Goal: Information Seeking & Learning: Learn about a topic

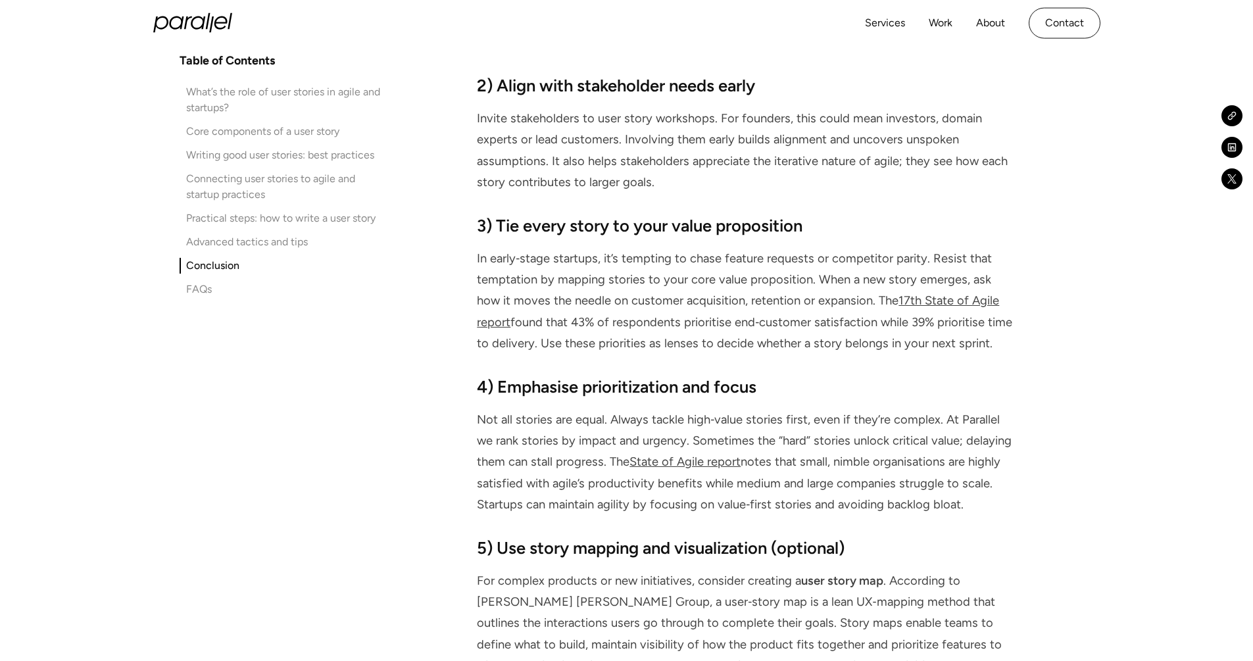
scroll to position [6526, 0]
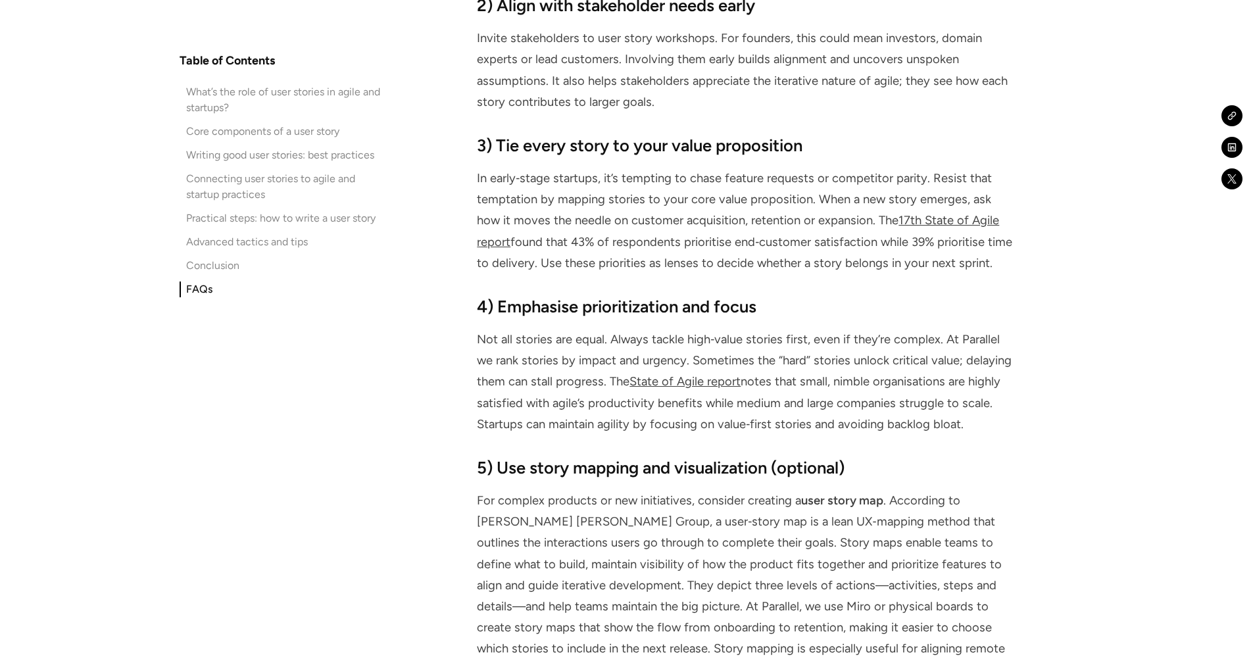
drag, startPoint x: 478, startPoint y: 341, endPoint x: 685, endPoint y: 446, distance: 232.1
drag, startPoint x: 479, startPoint y: 341, endPoint x: 738, endPoint y: 445, distance: 278.9
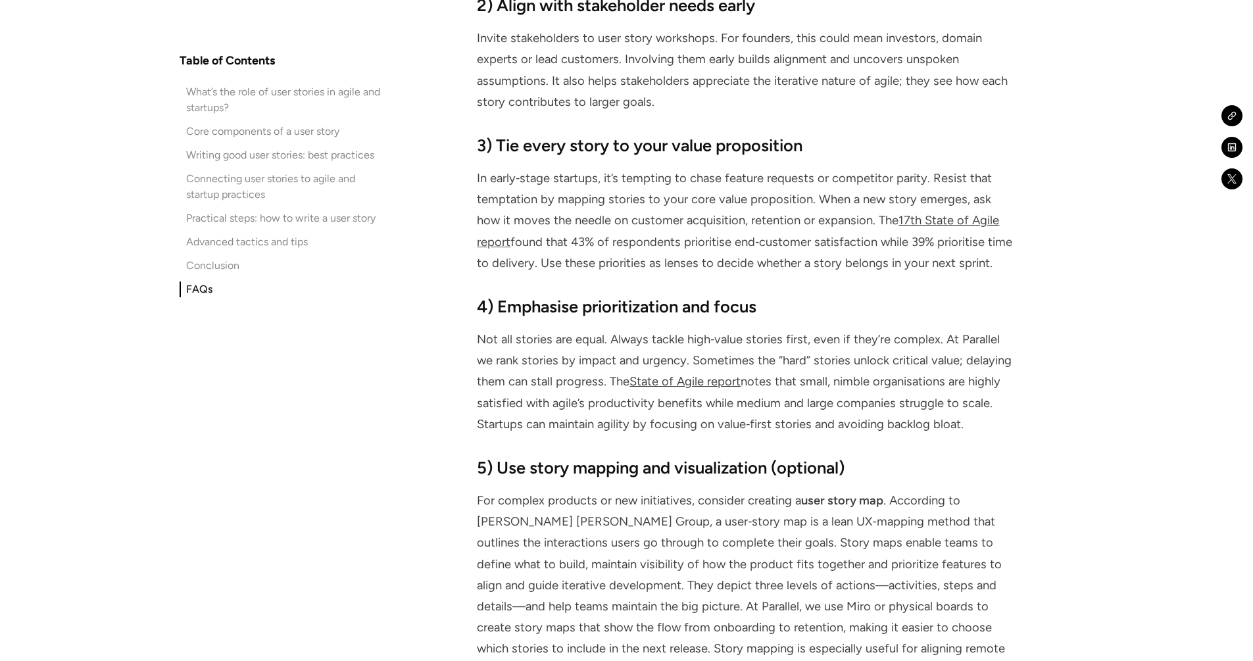
copy p "The process for how to write user stories follows these steps: identify the per…"
click at [253, 132] on div "Core components of a user story" at bounding box center [262, 132] width 153 height 16
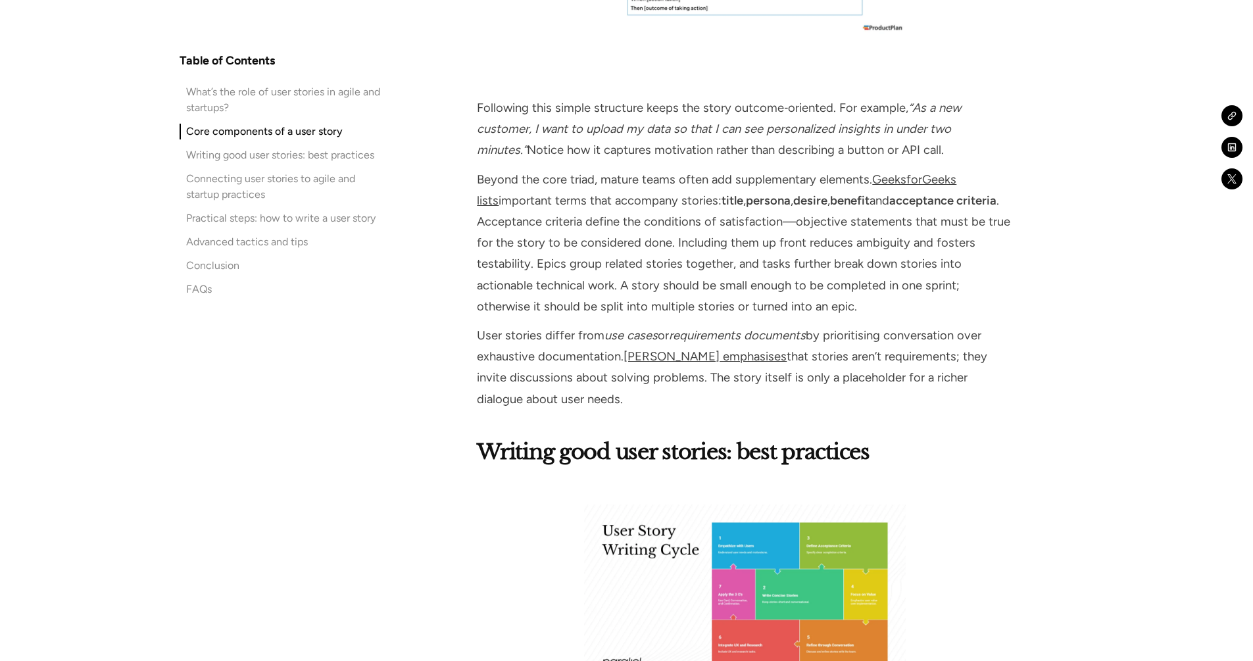
scroll to position [2110, 0]
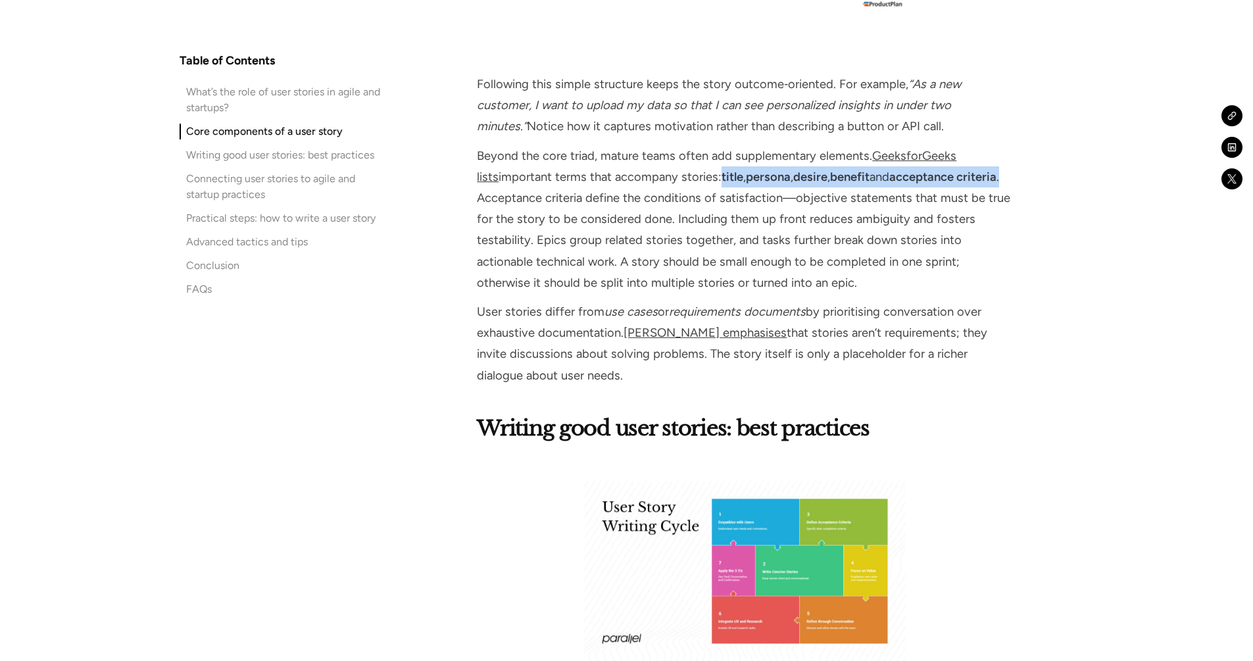
drag, startPoint x: 701, startPoint y: 174, endPoint x: 994, endPoint y: 172, distance: 292.7
click at [994, 172] on p "Beyond the core triad, mature teams often add supplementary elements. GeeksforG…" at bounding box center [744, 219] width 535 height 148
copy p "title , persona , desire , benefit and acceptance criteria ."
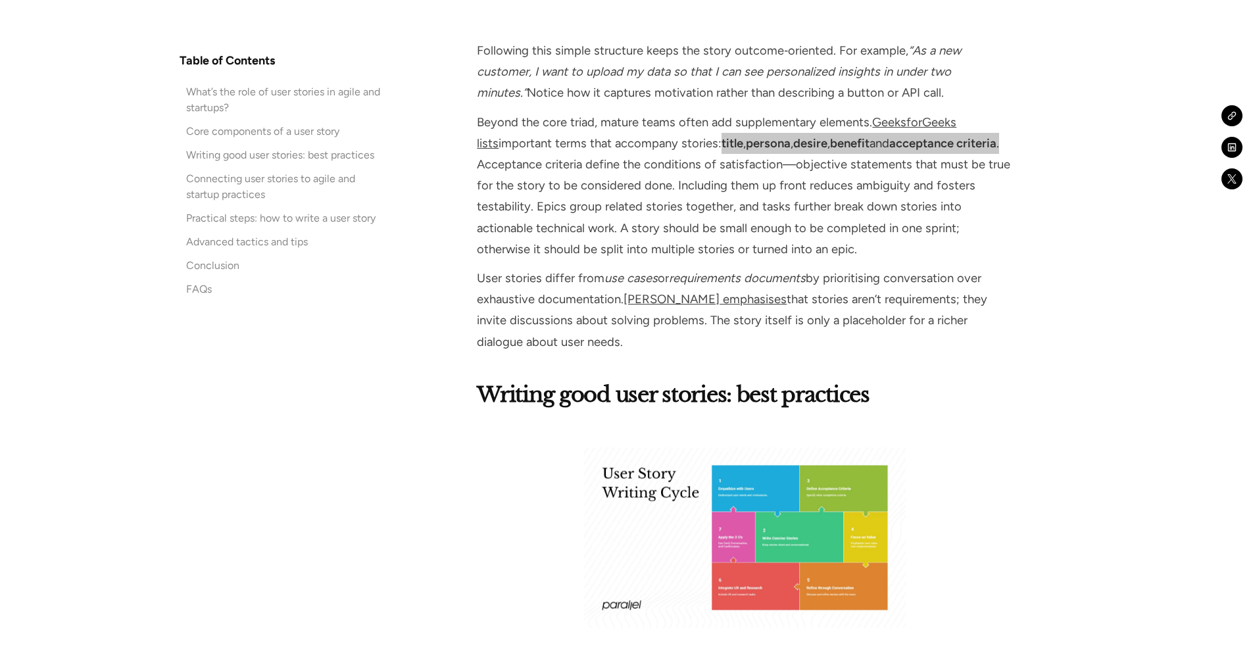
scroll to position [2176, 0]
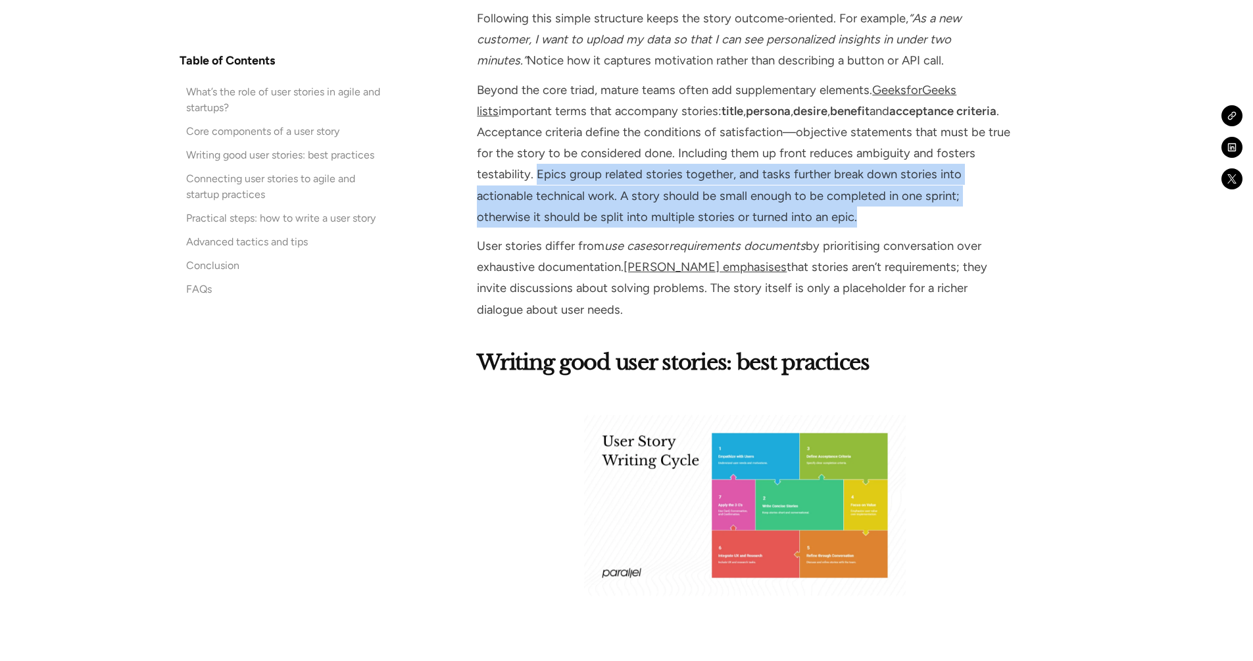
drag, startPoint x: 538, startPoint y: 174, endPoint x: 798, endPoint y: 213, distance: 262.8
click at [798, 213] on p "Beyond the core triad, mature teams often add supplementary elements. GeeksforG…" at bounding box center [744, 154] width 535 height 148
copy p "Epics group related stories together, and tasks further break down stories into…"
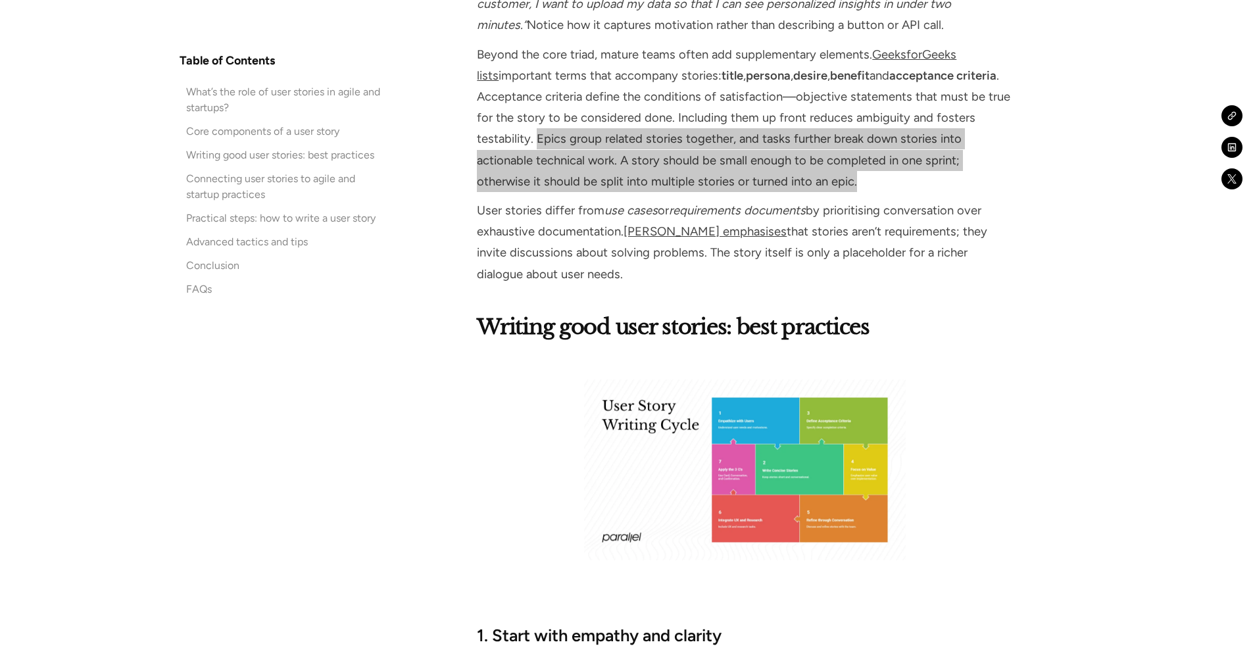
scroll to position [2242, 0]
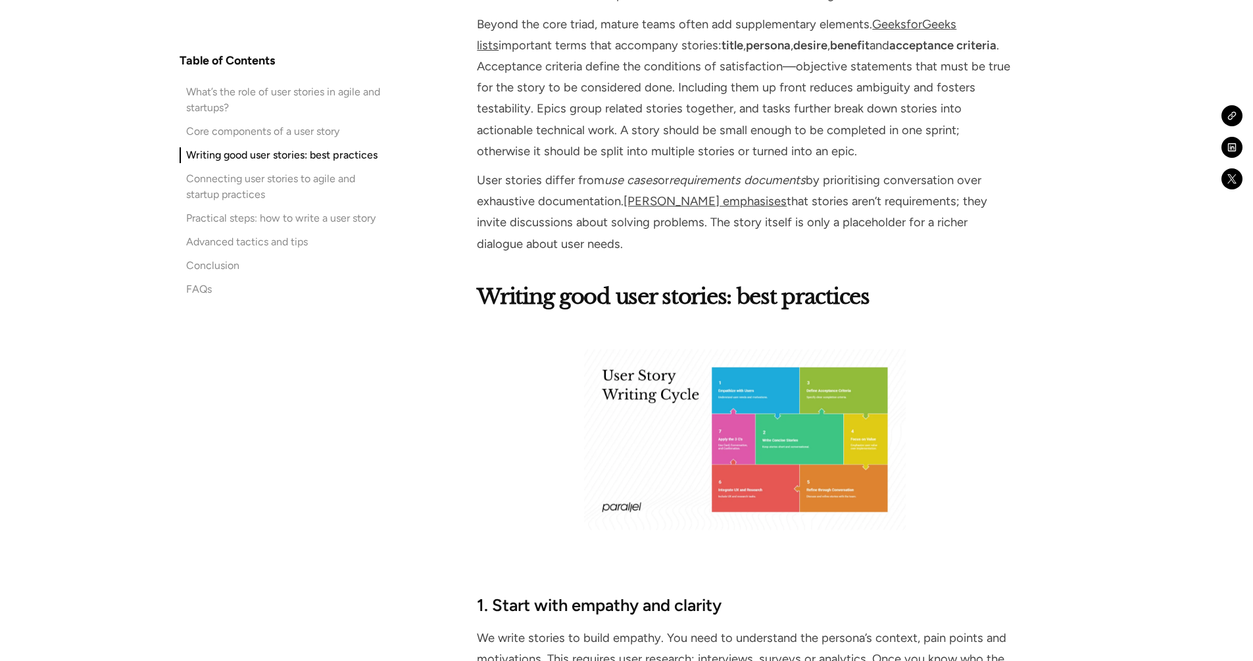
click at [483, 182] on p "User stories differ from use cases or requirements documents by prioritising co…" at bounding box center [744, 212] width 535 height 85
drag, startPoint x: 478, startPoint y: 180, endPoint x: 589, endPoint y: 237, distance: 125.0
click at [589, 237] on p "User stories differ from use cases or requirements documents by prioritising co…" at bounding box center [744, 212] width 535 height 85
copy p "User stories differ from use cases or requirements documents by prioritising co…"
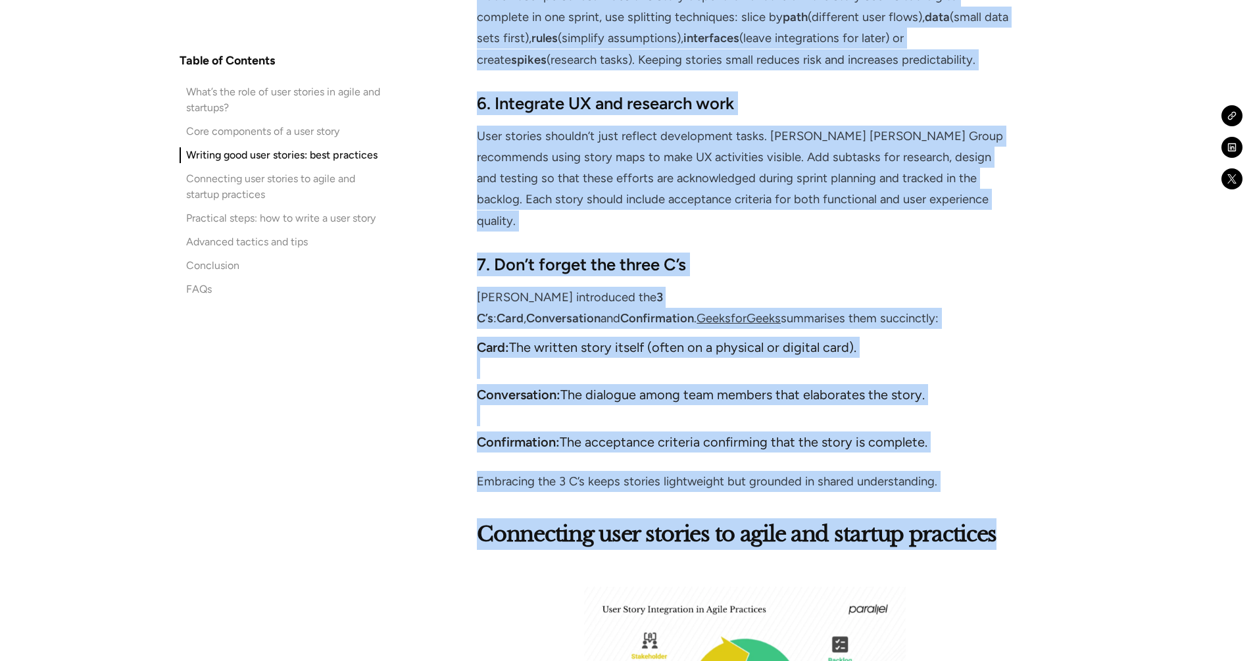
scroll to position [3558, 0]
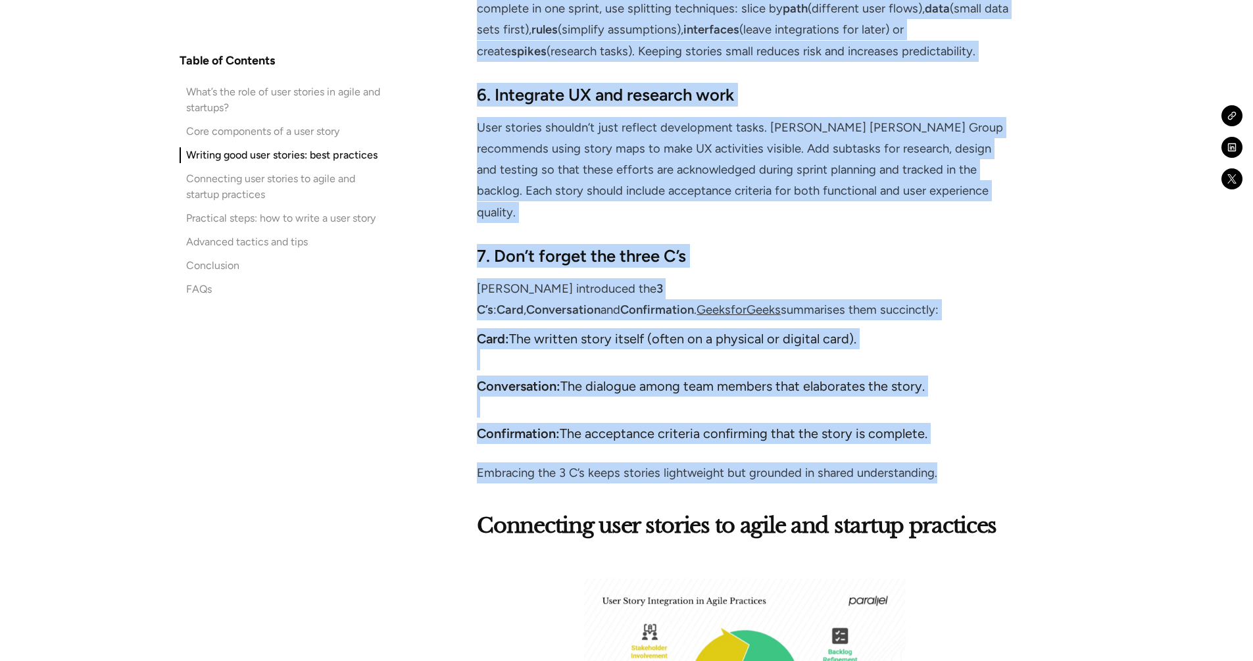
drag, startPoint x: 475, startPoint y: 41, endPoint x: 1031, endPoint y: 433, distance: 680.6
copy div "6. Lorem ipsu dolorsi ame consect Ad elits doeiusm te incid utlabor. Etd magn a…"
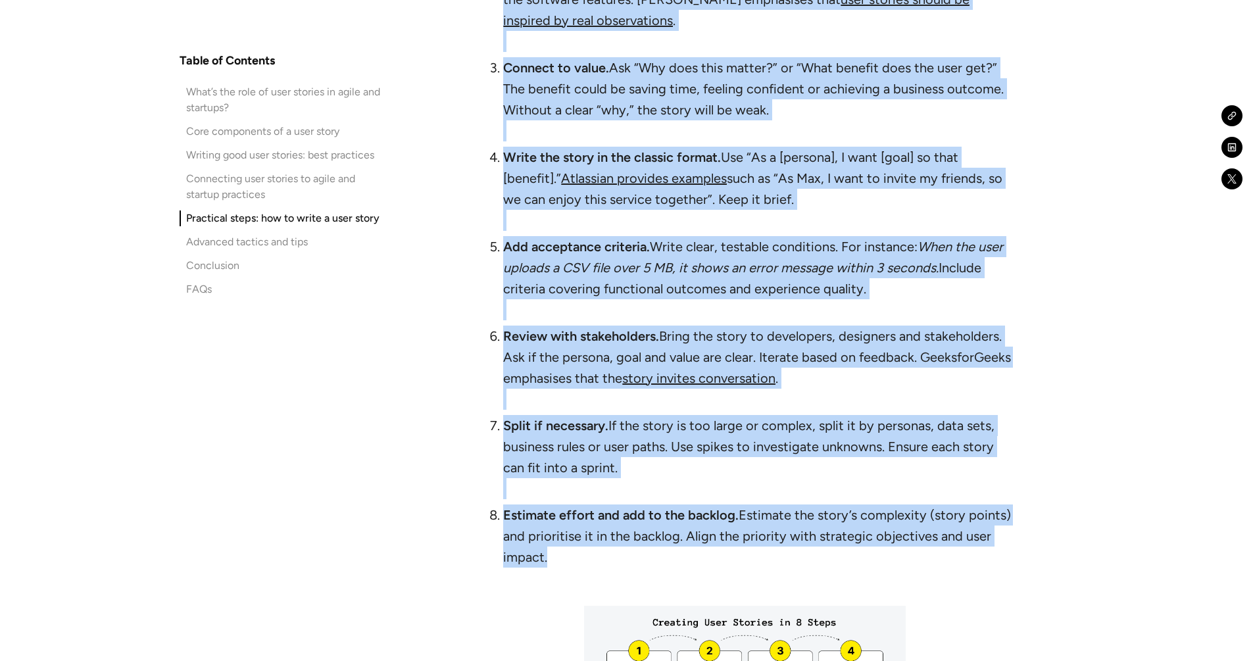
scroll to position [5384, 0]
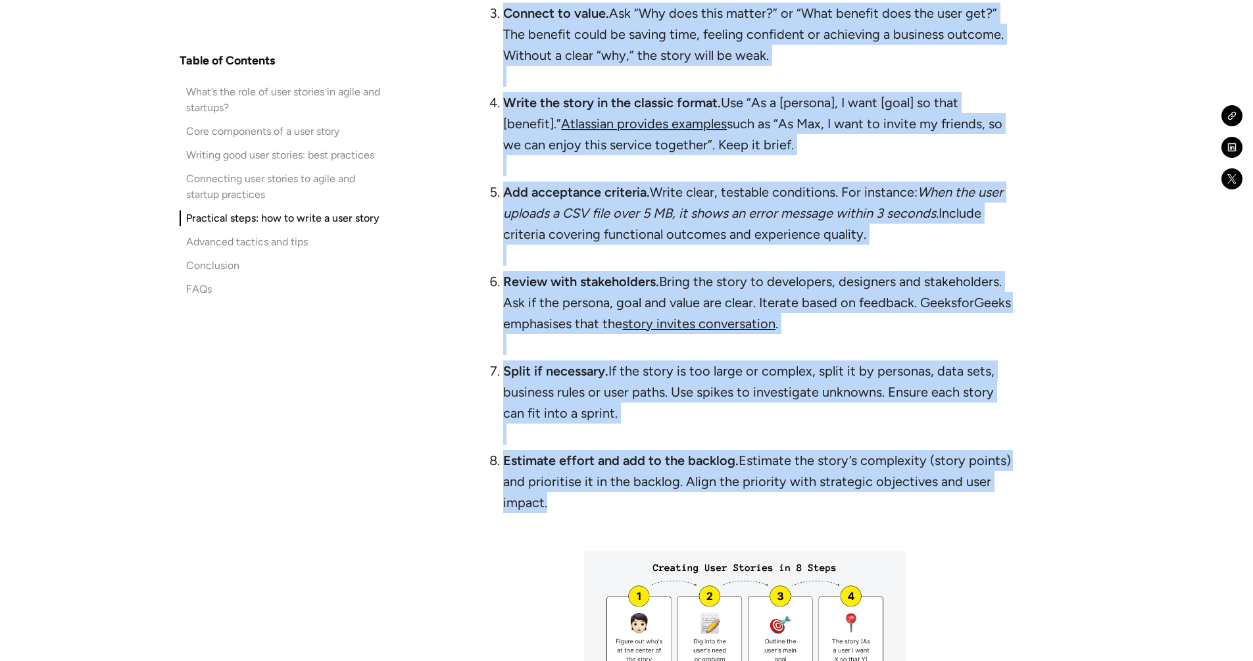
drag, startPoint x: 478, startPoint y: 49, endPoint x: 583, endPoint y: 460, distance: 424.1
click at [583, 460] on div "Practical steps: how to write a user story The how to write user stories proces…" at bounding box center [744, 313] width 535 height 1165
copy div "Lor ips do sitam cons adipisc elitsed doe temp incididuntut. Labo’e d magn‑al‑e…"
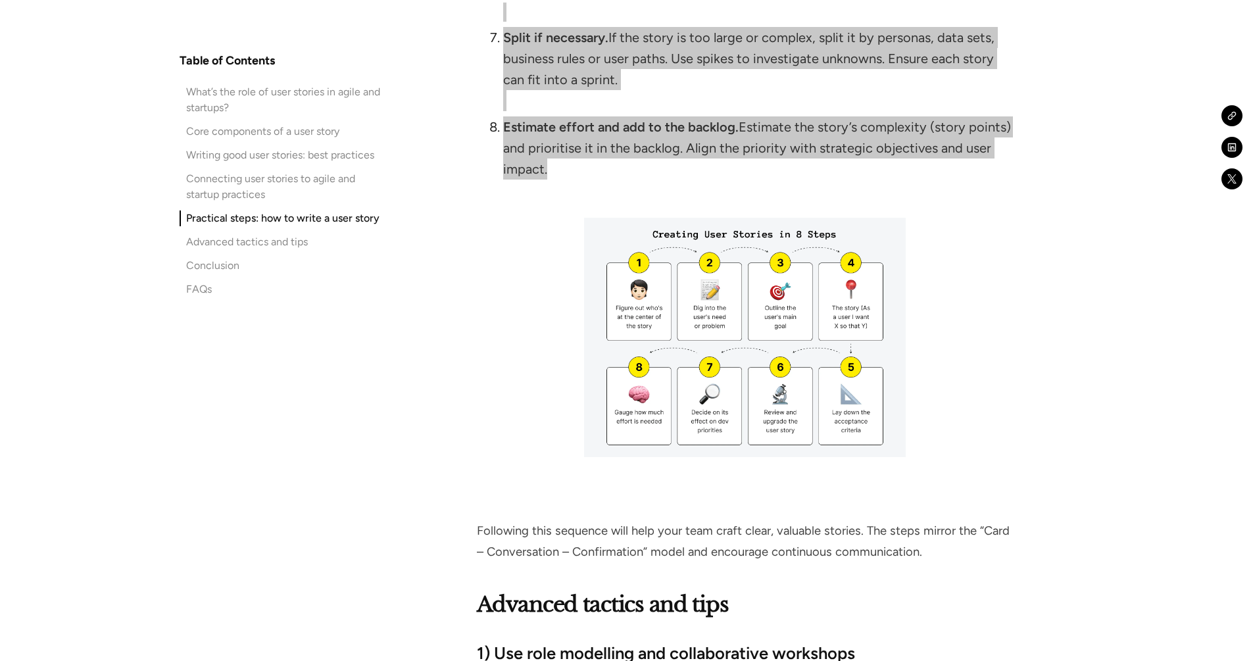
scroll to position [5778, 0]
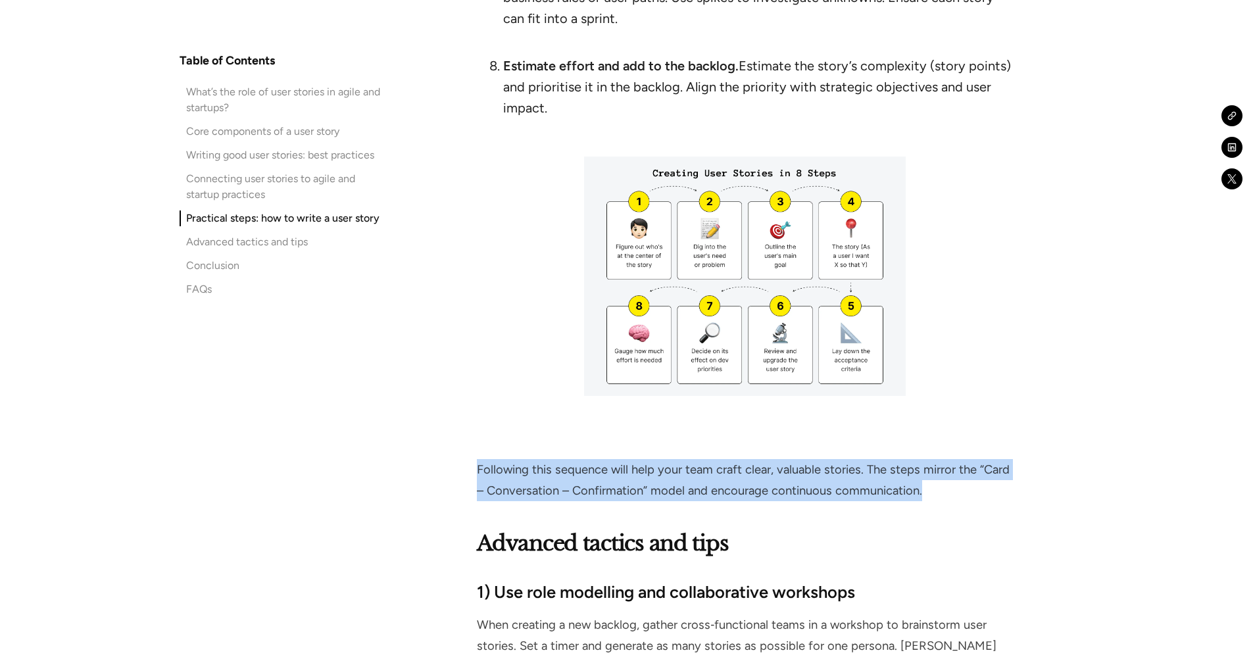
drag, startPoint x: 478, startPoint y: 429, endPoint x: 928, endPoint y: 452, distance: 450.4
click at [928, 459] on p "Following this sequence will help your team craft clear, valuable stories. The …" at bounding box center [744, 480] width 535 height 42
copy p "Following this sequence will help your team craft clear, valuable stories. The …"
click at [859, 234] on img at bounding box center [745, 276] width 322 height 239
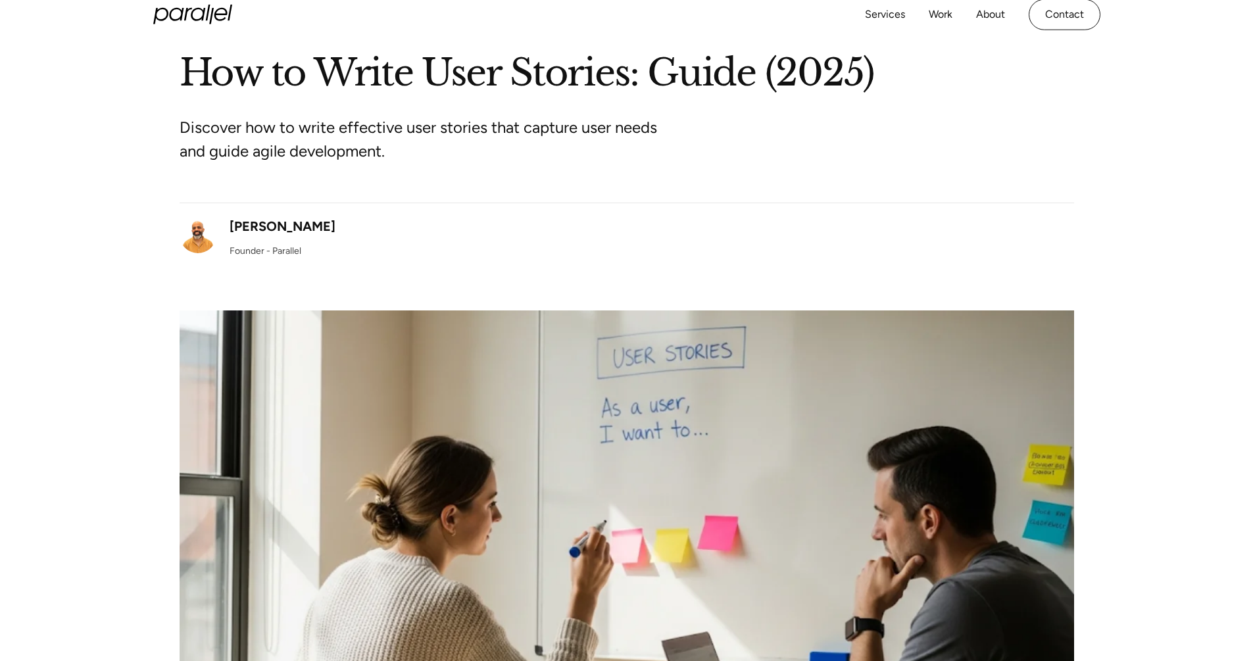
scroll to position [75, 0]
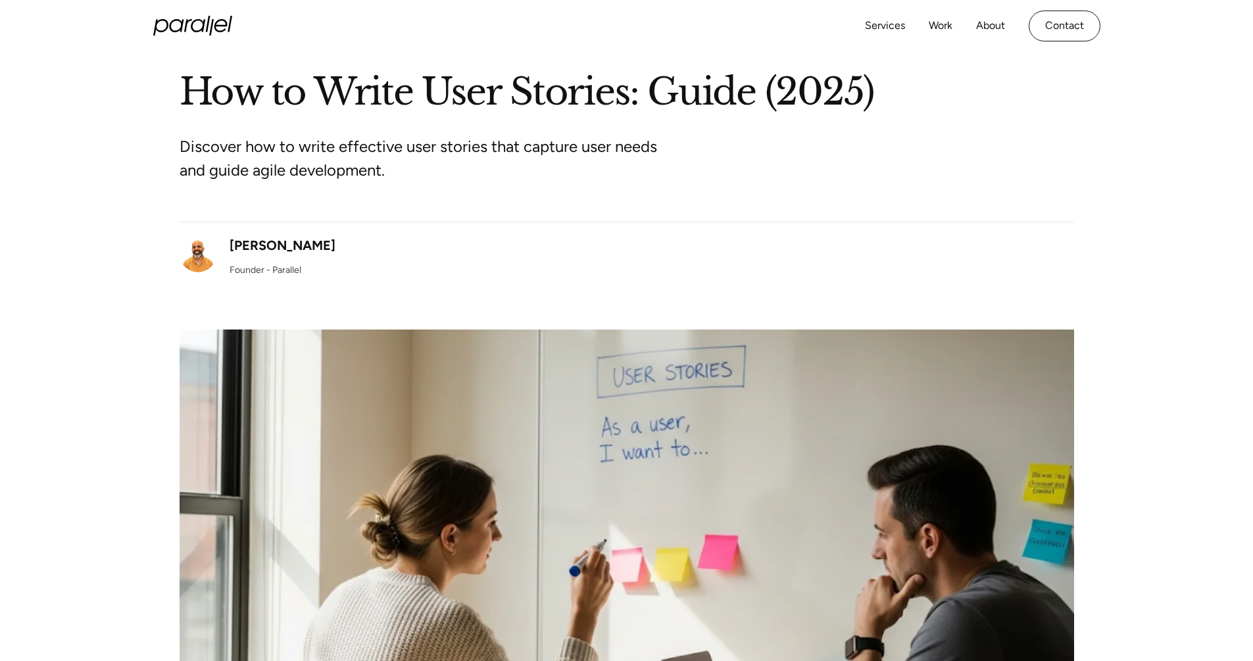
click at [885, 96] on h1 "How to Write User Stories: Guide (2025)" at bounding box center [627, 92] width 894 height 48
click at [848, 85] on h1 "How to Write User Stories: Guide (2025)" at bounding box center [627, 92] width 894 height 48
click at [212, 140] on p "Discover how to write effective user stories that capture user needs and guide …" at bounding box center [426, 158] width 493 height 47
drag, startPoint x: 212, startPoint y: 140, endPoint x: 218, endPoint y: 148, distance: 10.3
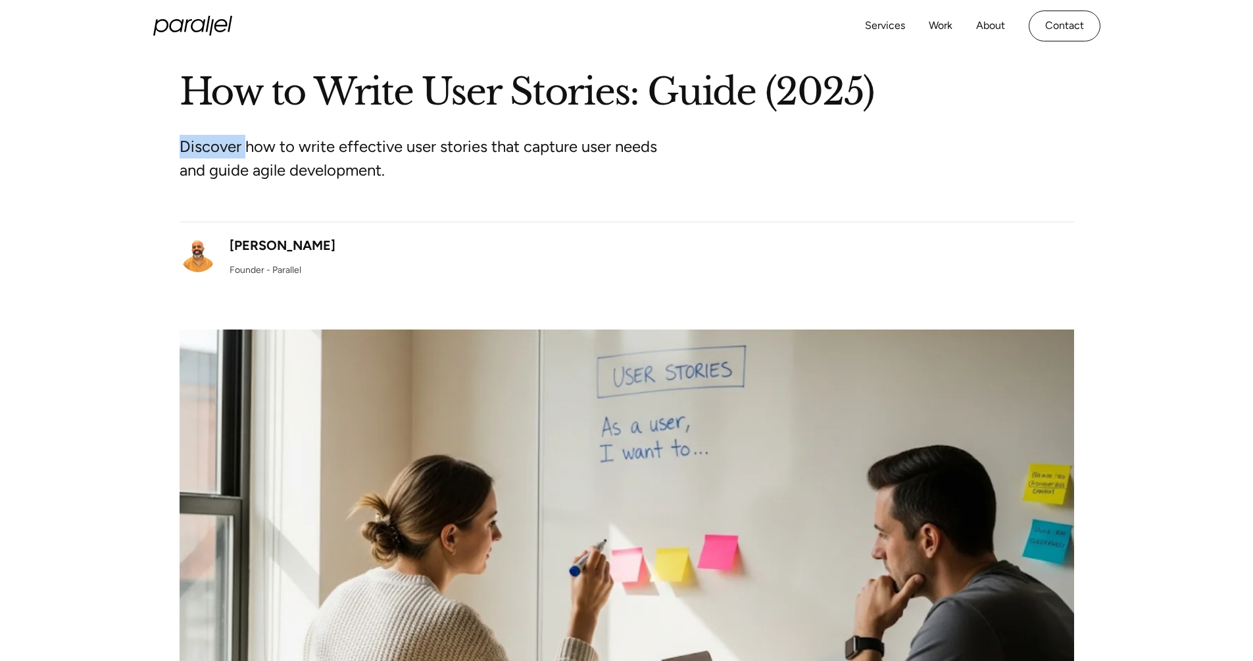
click at [218, 148] on p "Discover how to write effective user stories that capture user needs and guide …" at bounding box center [426, 158] width 493 height 47
click at [256, 149] on p "Discover how to write effective user stories that capture user needs and guide …" at bounding box center [426, 158] width 493 height 47
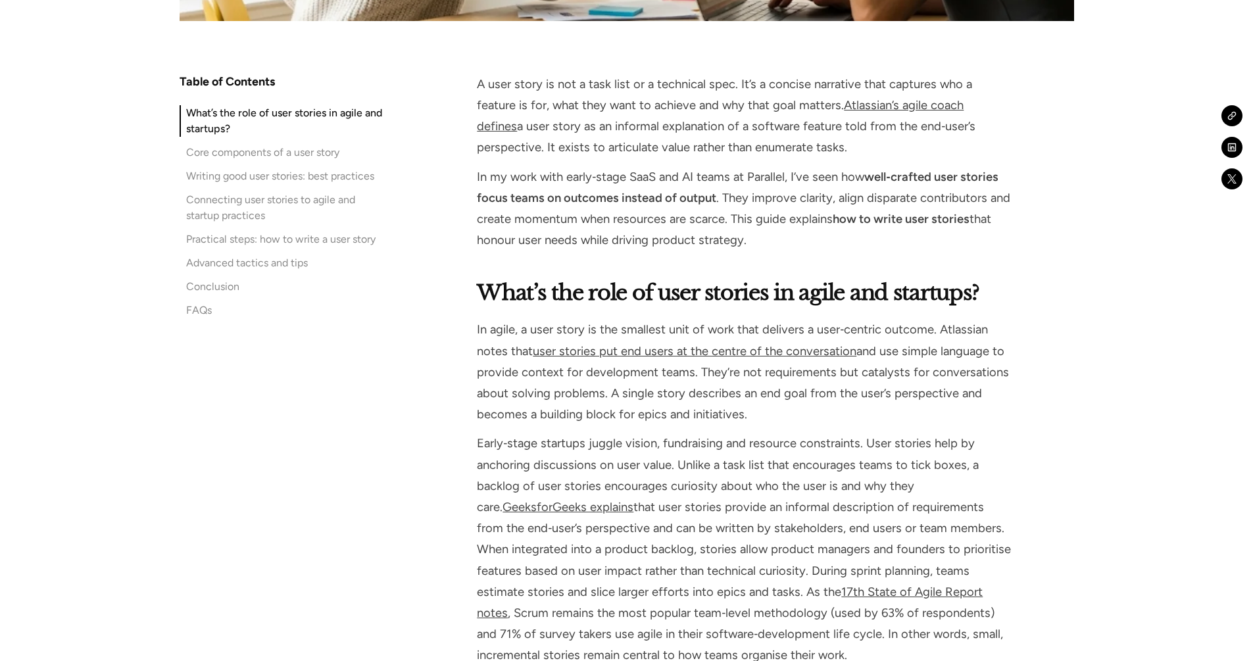
scroll to position [798, 0]
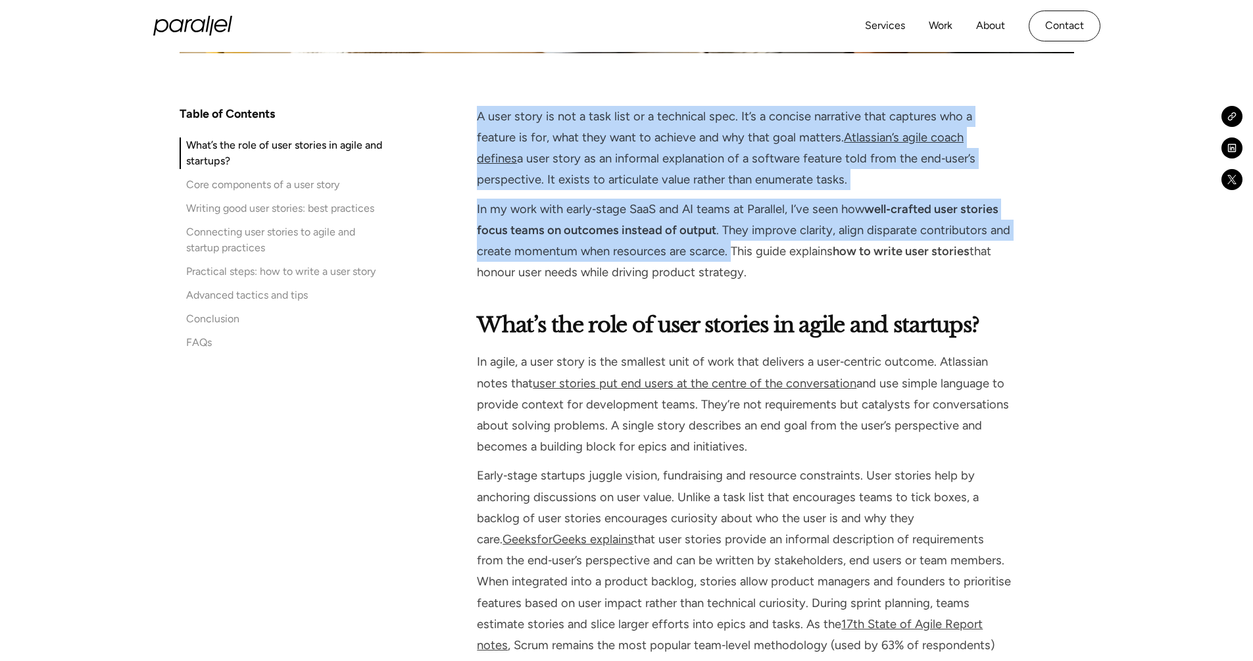
drag, startPoint x: 478, startPoint y: 117, endPoint x: 729, endPoint y: 248, distance: 283.3
copy div "A user story is not a task list or a technical spec. It’s a concise narrative t…"
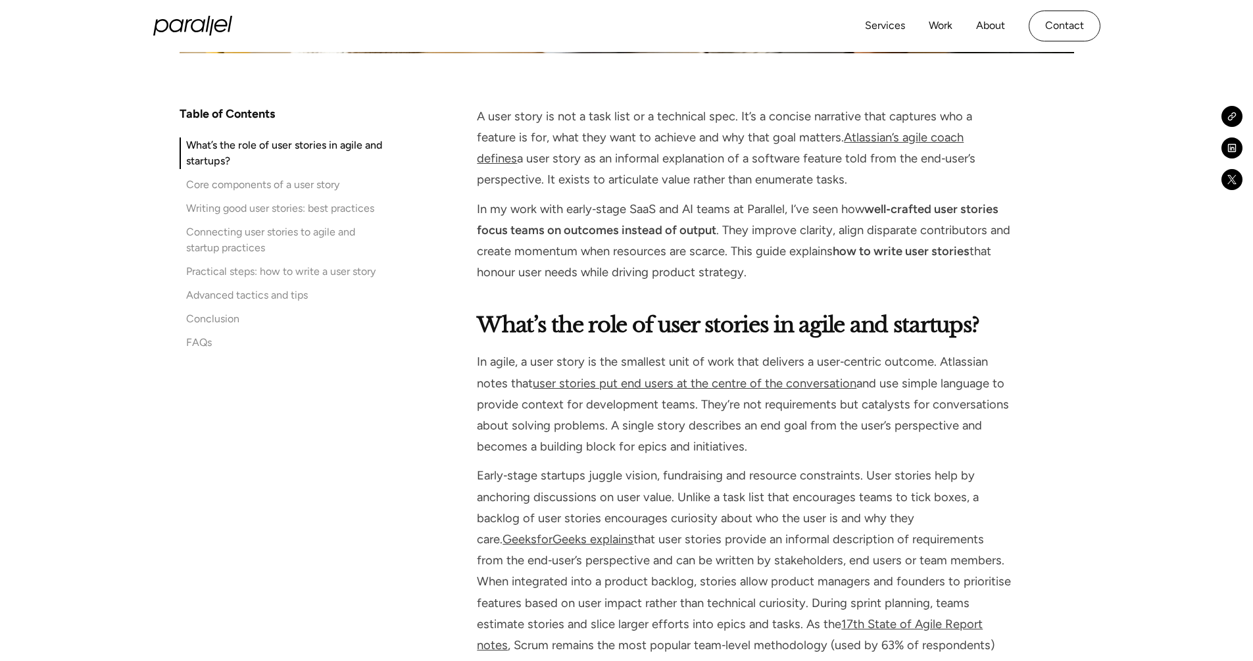
click at [780, 248] on p "In my work with early‑stage SaaS and AI teams at Parallel, I’ve seen how well‑c…" at bounding box center [744, 241] width 535 height 85
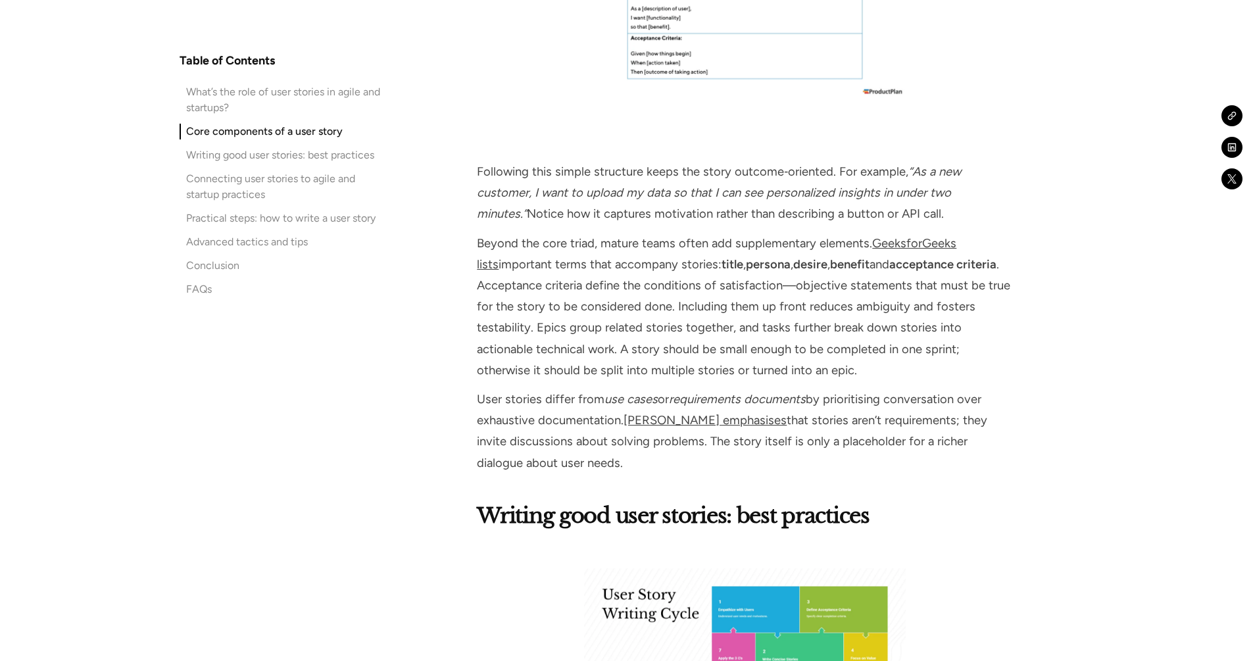
scroll to position [2048, 0]
